Goal: Information Seeking & Learning: Check status

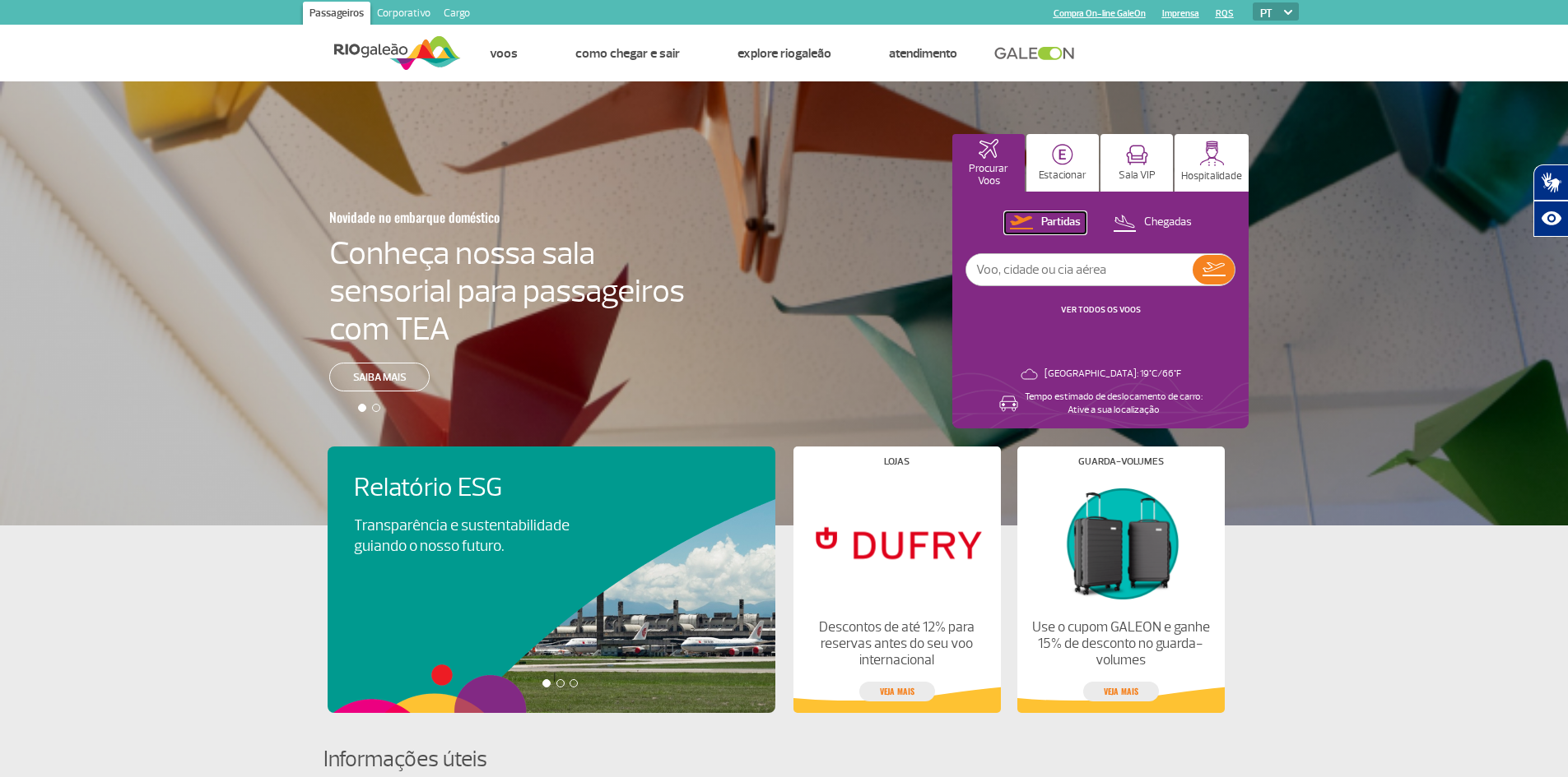
click at [1069, 222] on p "Partidas" at bounding box center [1061, 222] width 40 height 15
click at [1205, 268] on img at bounding box center [1214, 269] width 23 height 14
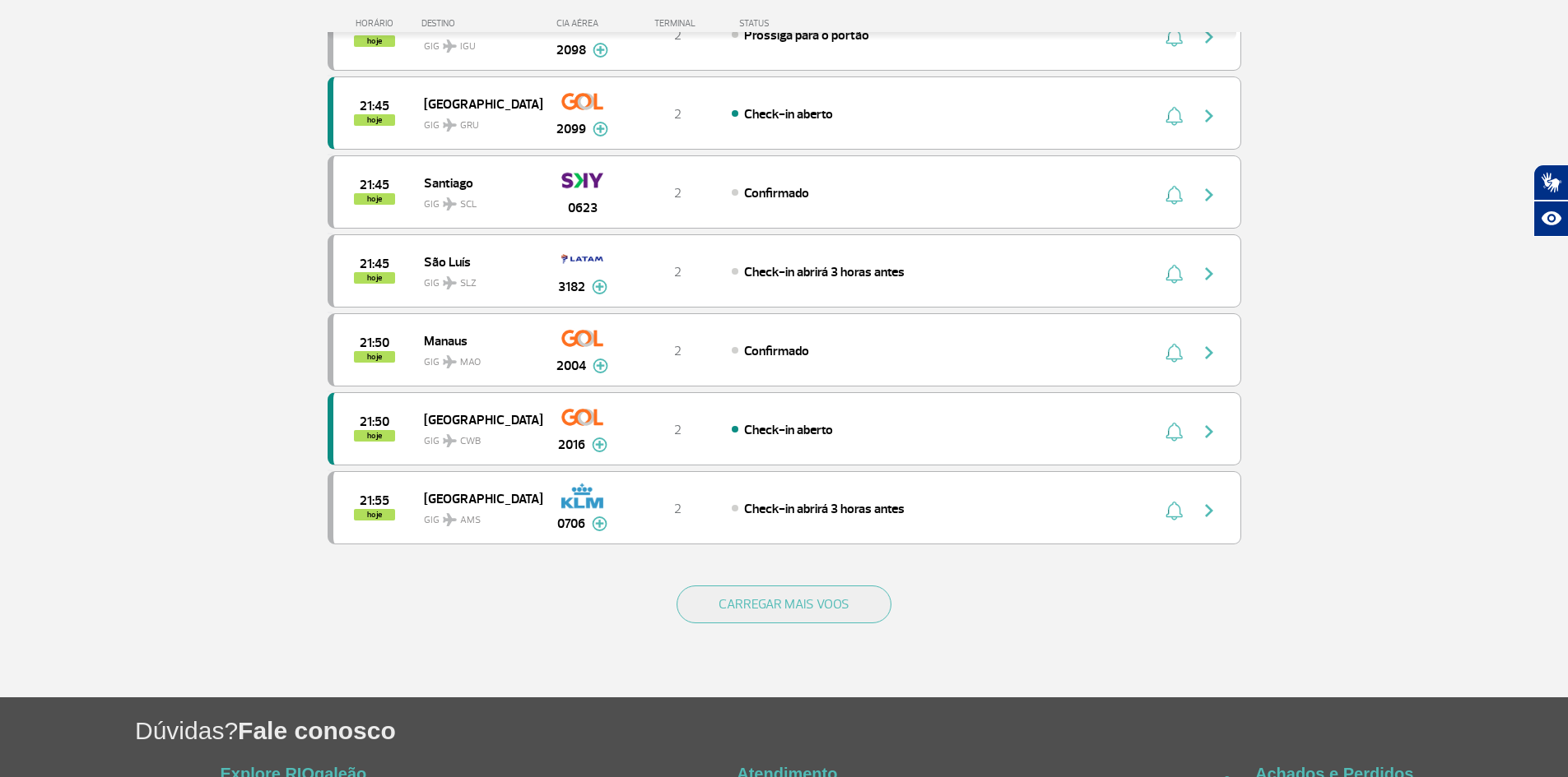
scroll to position [1317, 0]
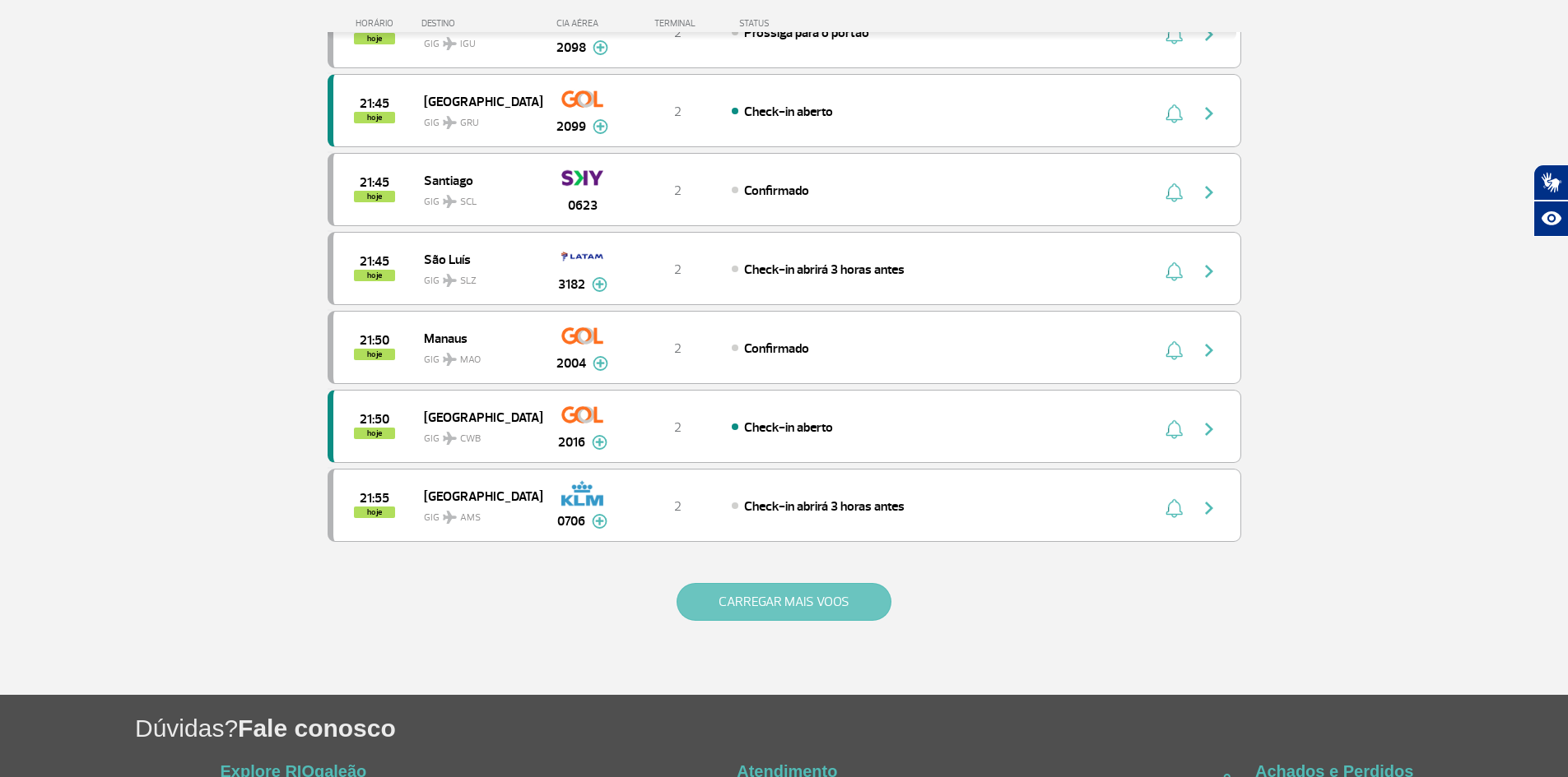
click at [812, 601] on button "CARREGAR MAIS VOOS" at bounding box center [784, 602] width 215 height 38
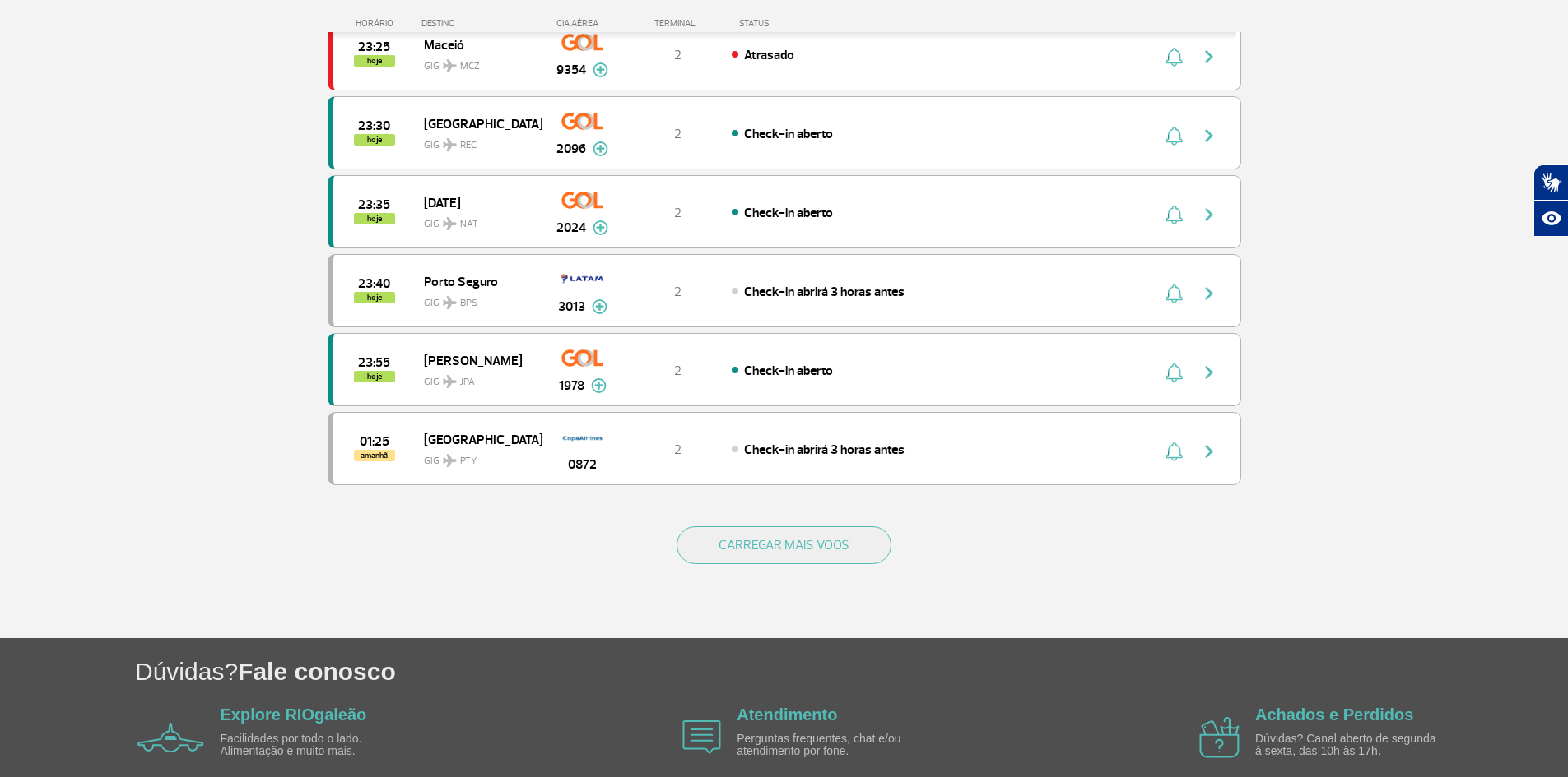
scroll to position [2962, 0]
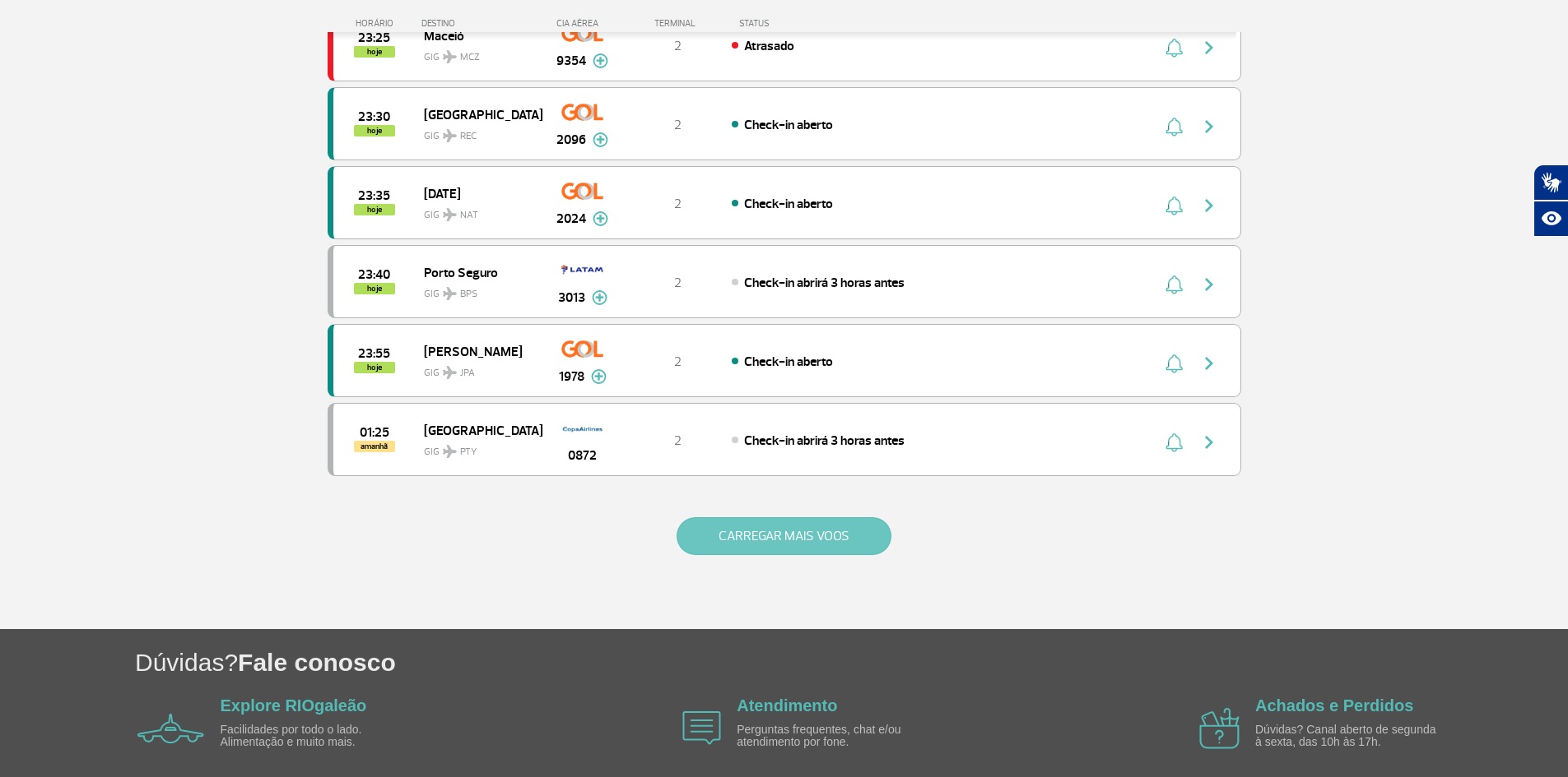
click at [823, 538] on button "CARREGAR MAIS VOOS" at bounding box center [784, 537] width 215 height 38
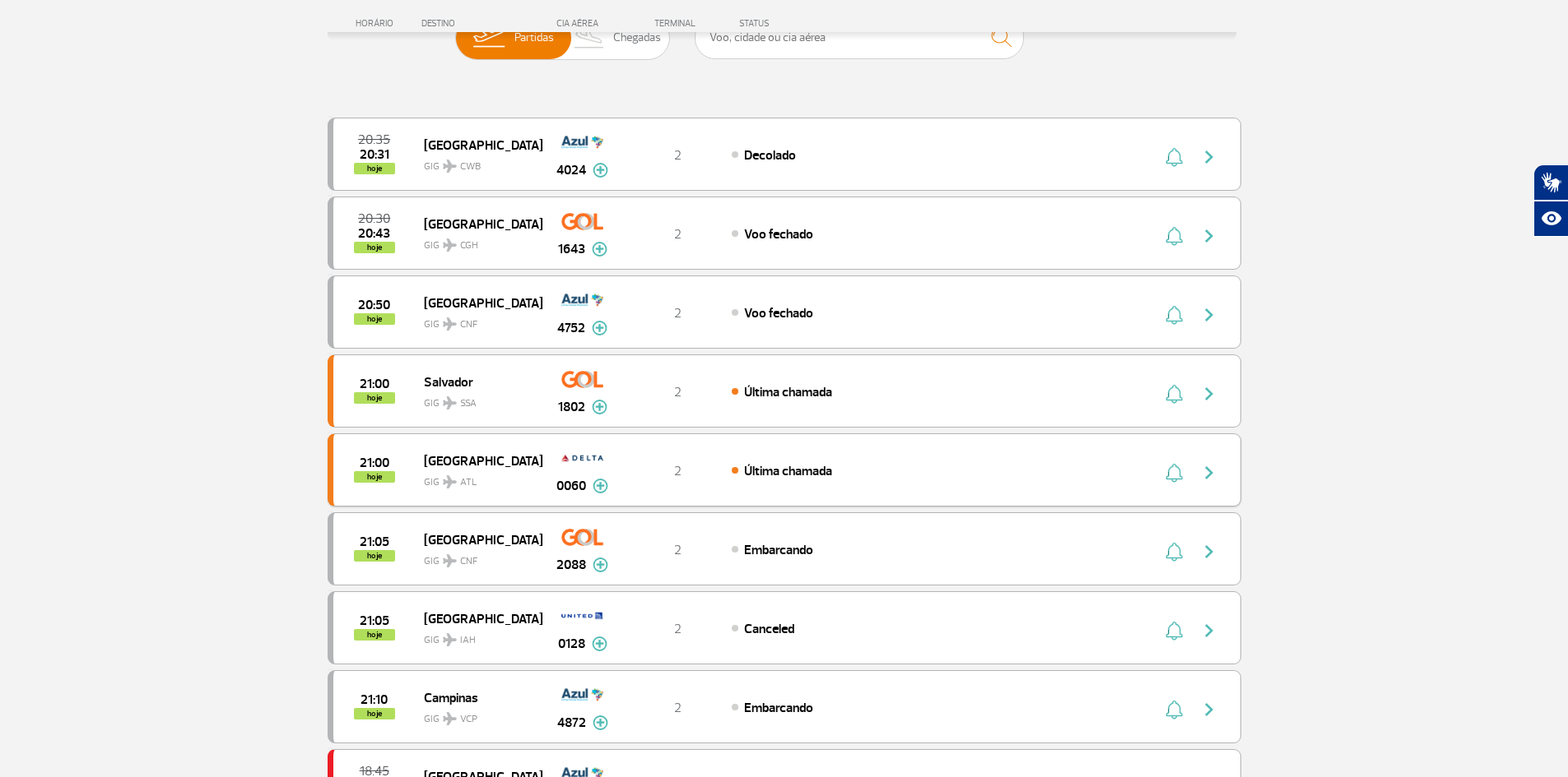
scroll to position [0, 0]
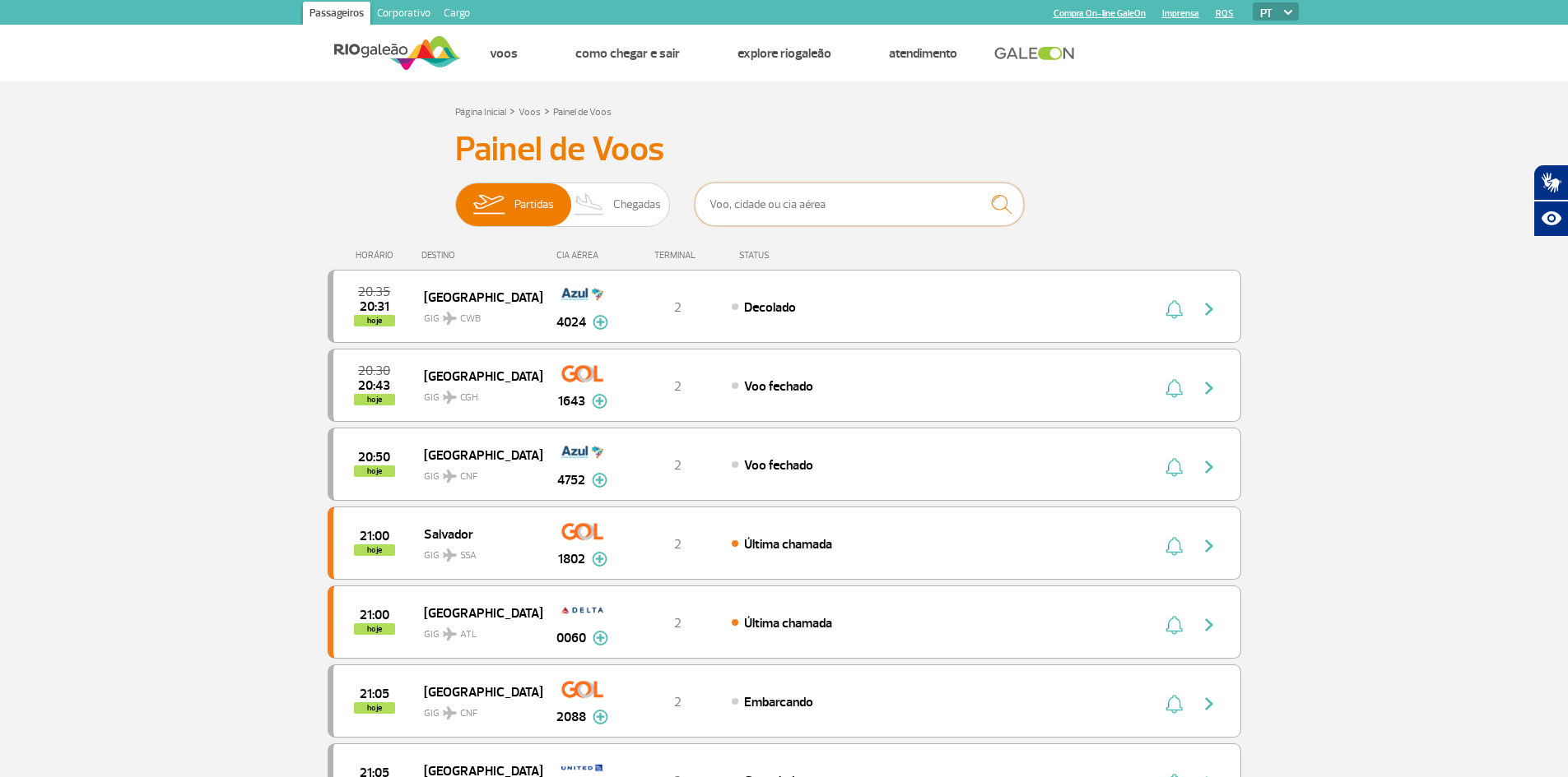
click at [729, 199] on input "text" at bounding box center [859, 204] width 329 height 44
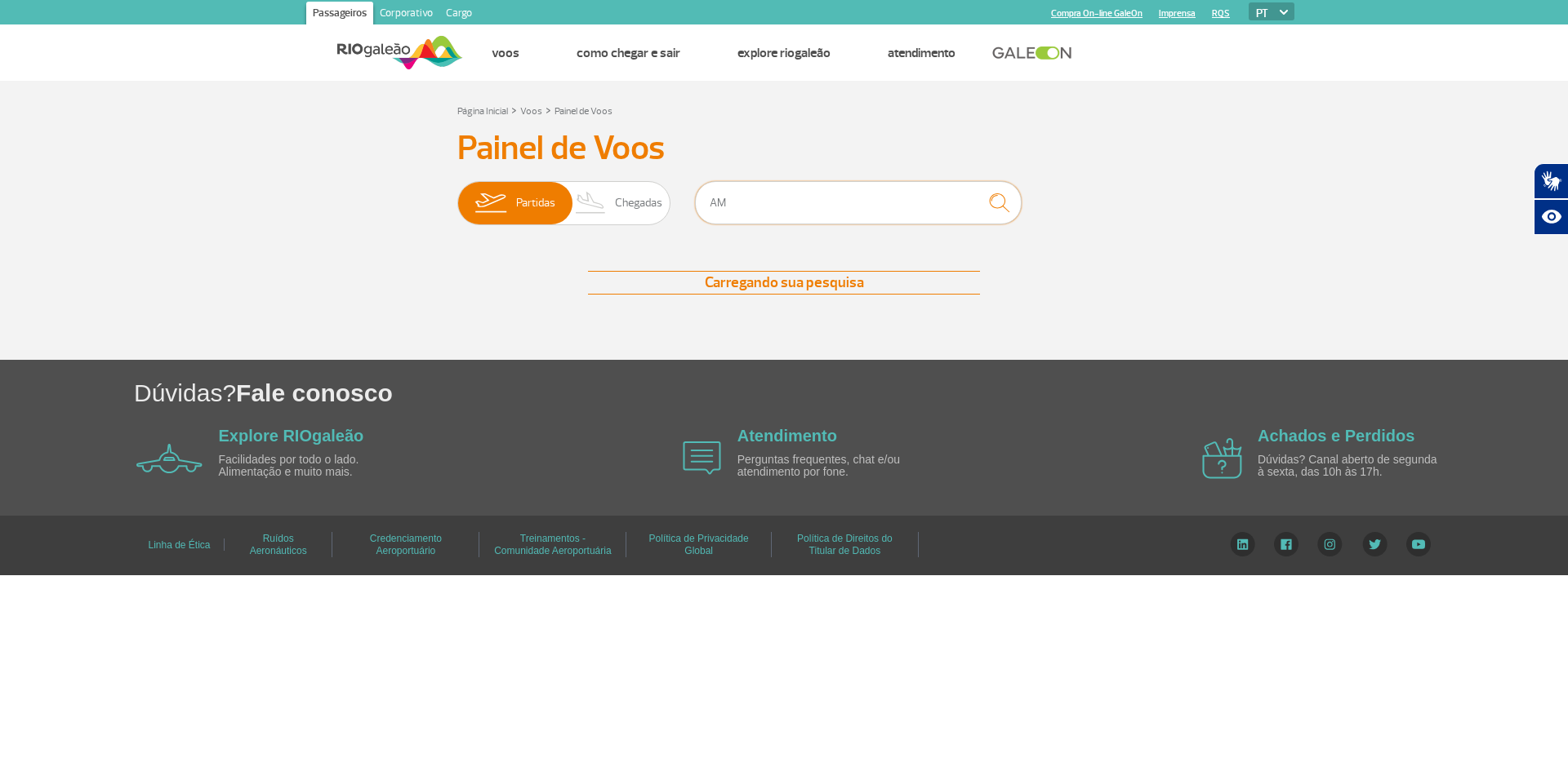
type input "A"
